Goal: Transaction & Acquisition: Obtain resource

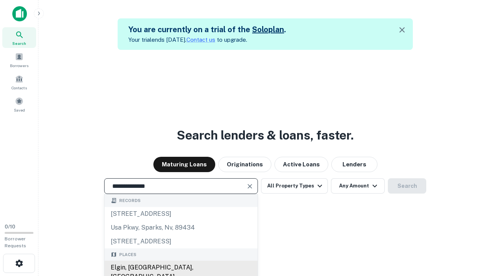
click at [180, 268] on div "Elgin, IL, USA" at bounding box center [180, 272] width 153 height 23
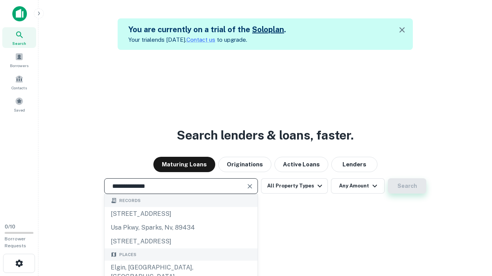
type input "**********"
click at [387, 179] on button "Search" at bounding box center [406, 186] width 38 height 15
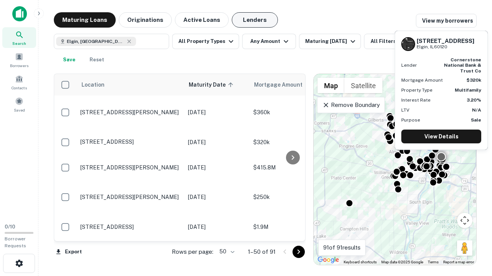
click at [255, 20] on button "Lenders" at bounding box center [255, 19] width 46 height 15
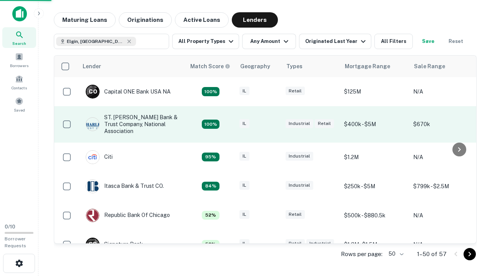
click at [273, 124] on div "IL" at bounding box center [258, 124] width 38 height 10
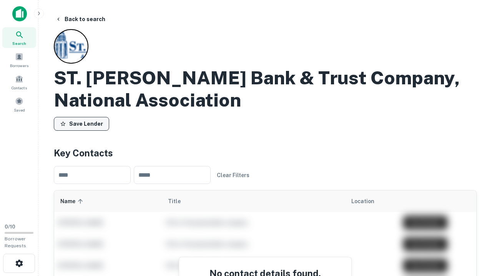
click at [81, 124] on button "Save Lender" at bounding box center [81, 124] width 55 height 14
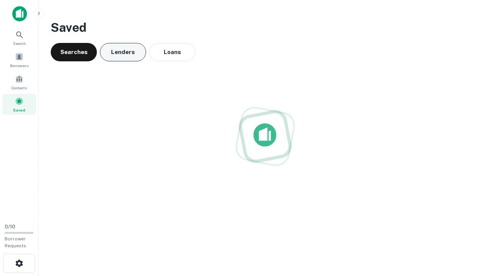
click at [123, 52] on button "Lenders" at bounding box center [123, 52] width 46 height 18
